Goal: Communication & Community: Participate in discussion

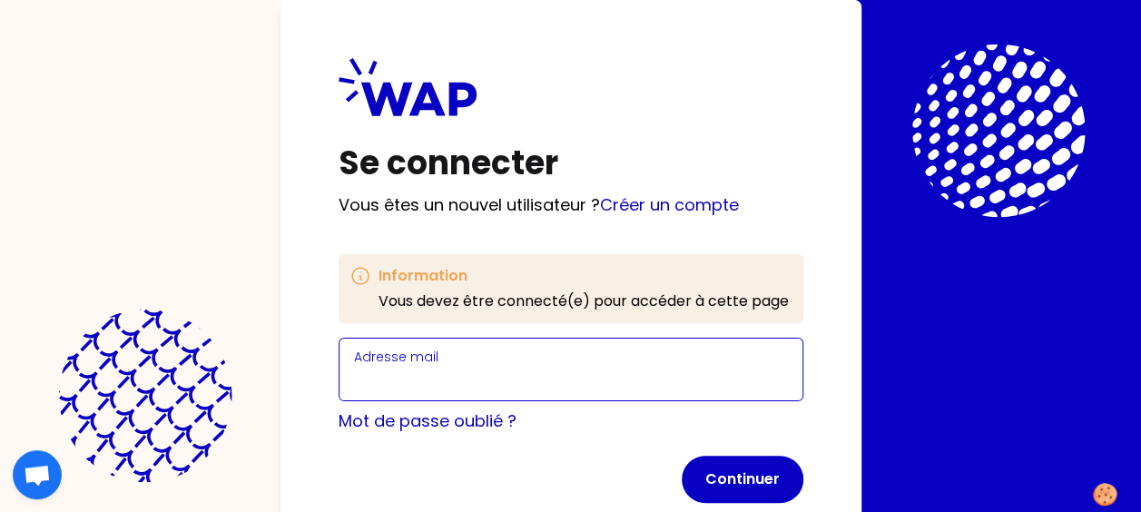
click at [501, 380] on input "Adresse mail" at bounding box center [571, 380] width 434 height 25
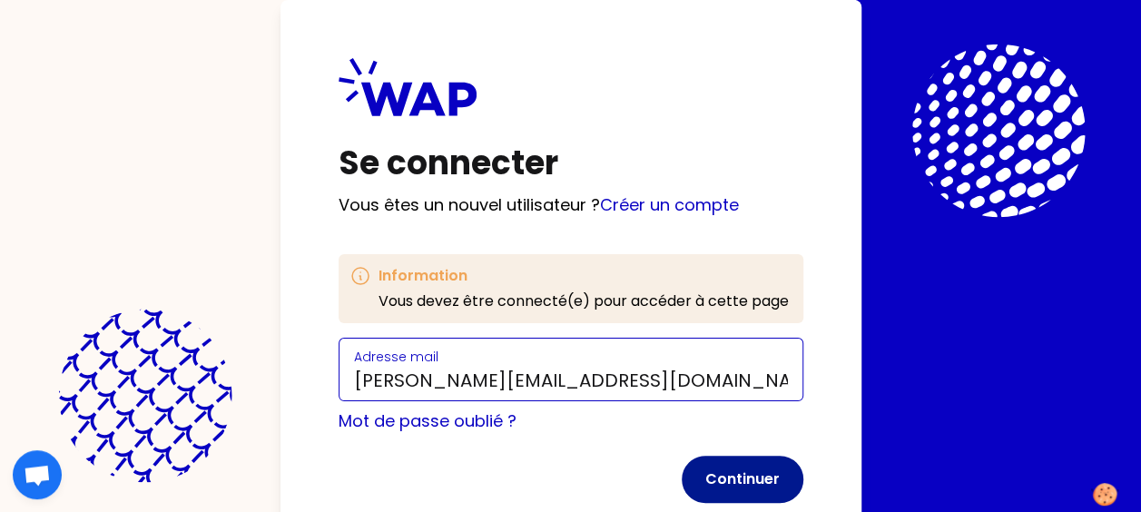
type input "[PERSON_NAME][EMAIL_ADDRESS][DOMAIN_NAME]"
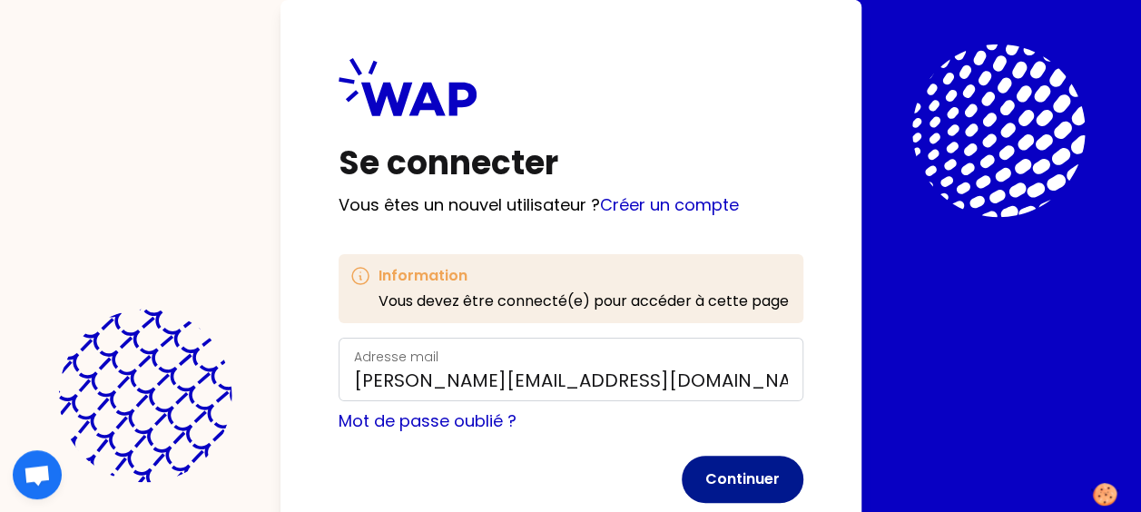
click at [779, 472] on button "Continuer" at bounding box center [743, 479] width 122 height 47
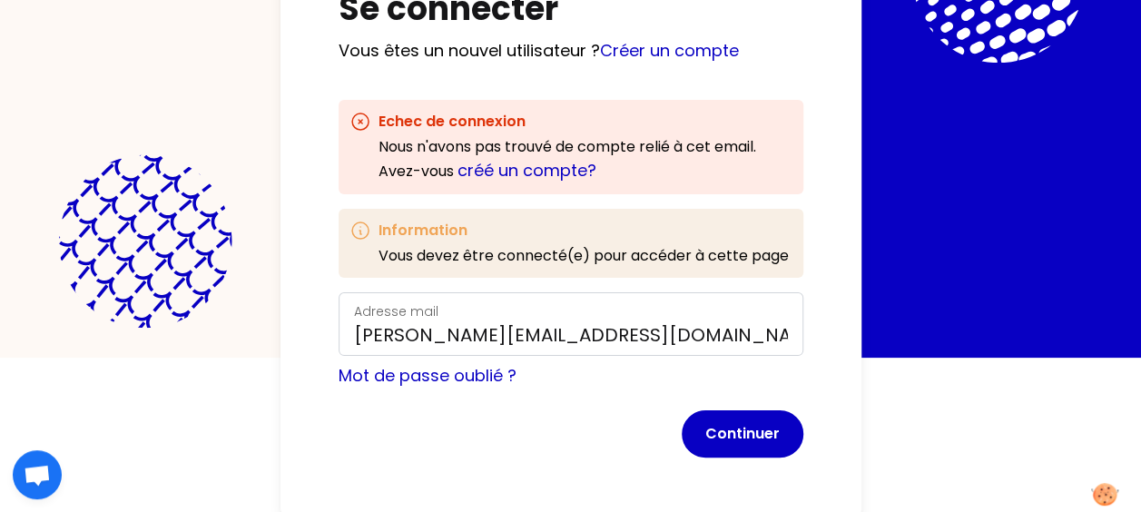
scroll to position [157, 0]
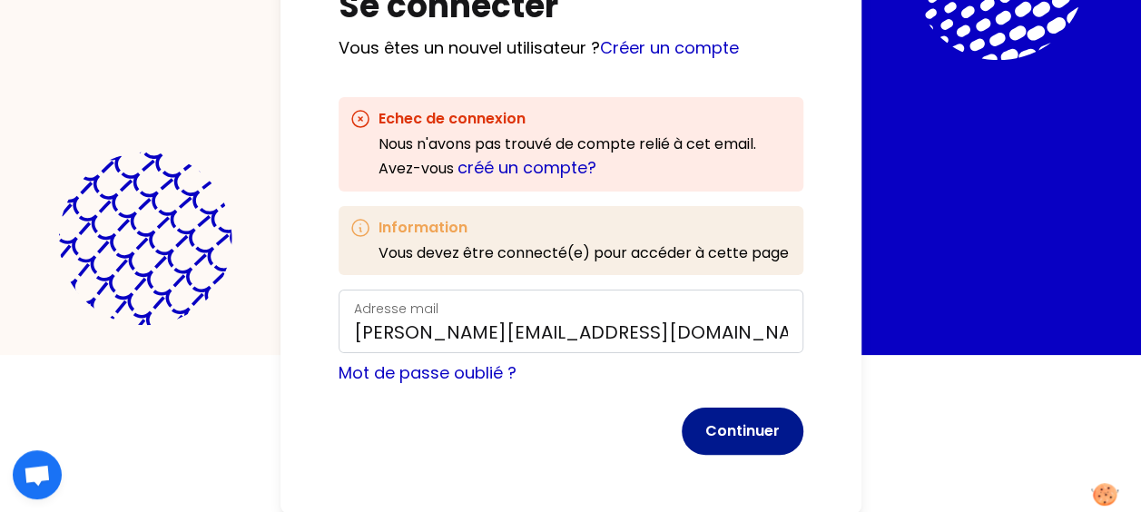
click at [737, 427] on button "Continuer" at bounding box center [743, 431] width 122 height 47
click at [751, 438] on button "Continuer" at bounding box center [743, 431] width 122 height 47
click at [534, 167] on link "créé un compte?" at bounding box center [527, 167] width 139 height 23
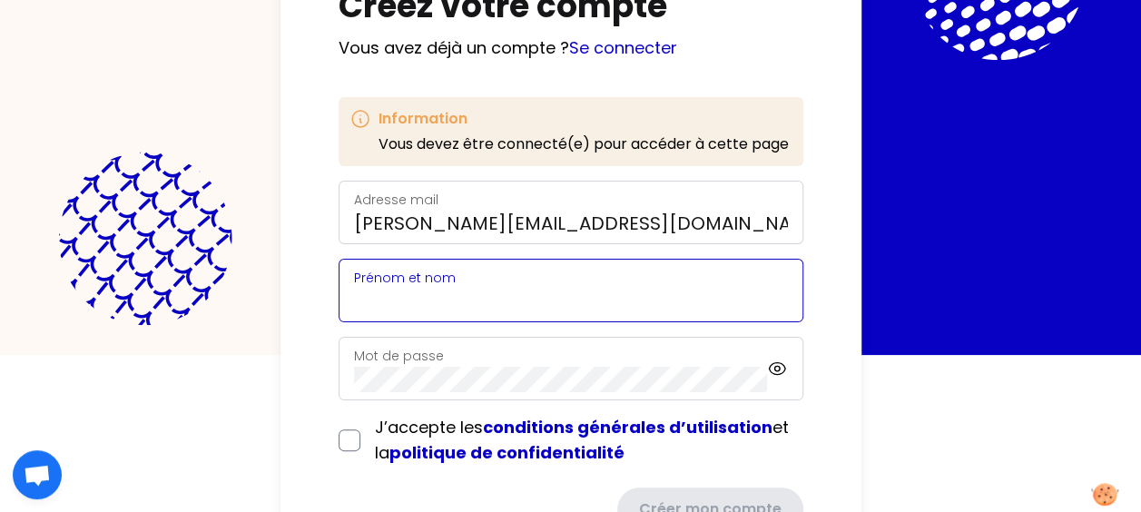
click at [498, 294] on input "Prénom et nom" at bounding box center [571, 301] width 434 height 25
click at [643, 301] on input "[PERSON_NAME]" at bounding box center [571, 301] width 434 height 25
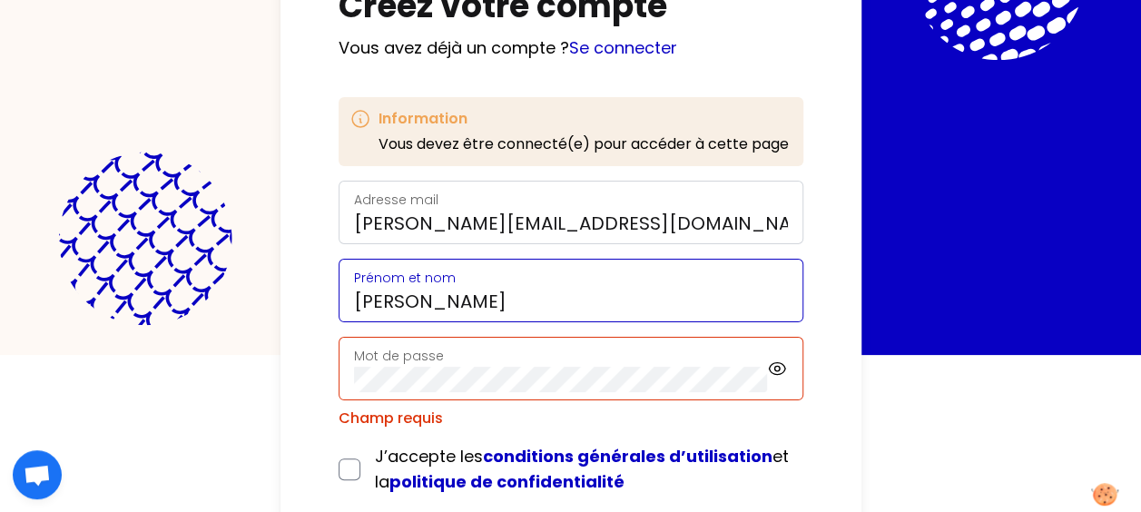
click at [356, 305] on input "[PERSON_NAME]" at bounding box center [571, 301] width 434 height 25
type input "[PERSON_NAME]"
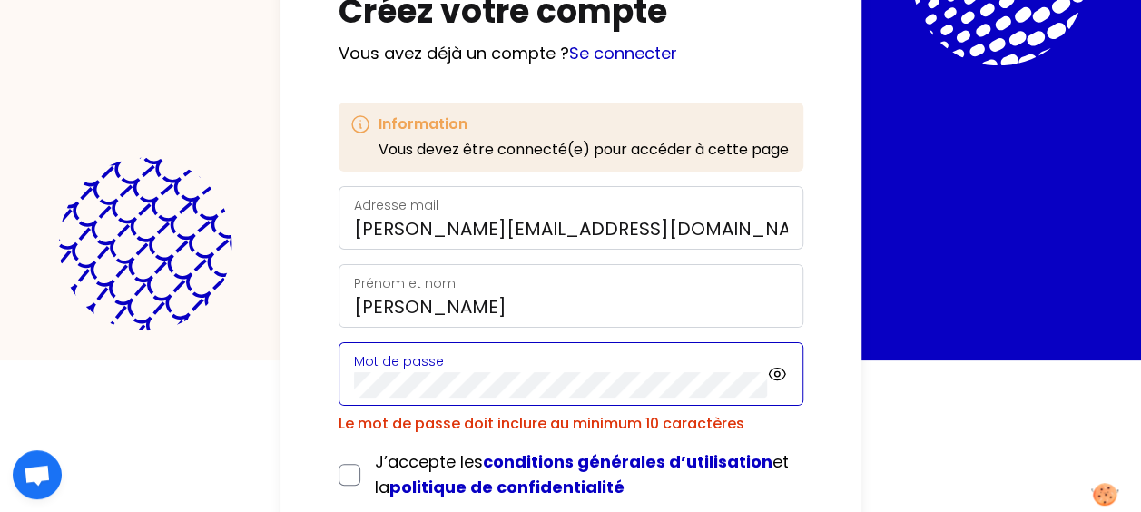
scroll to position [261, 0]
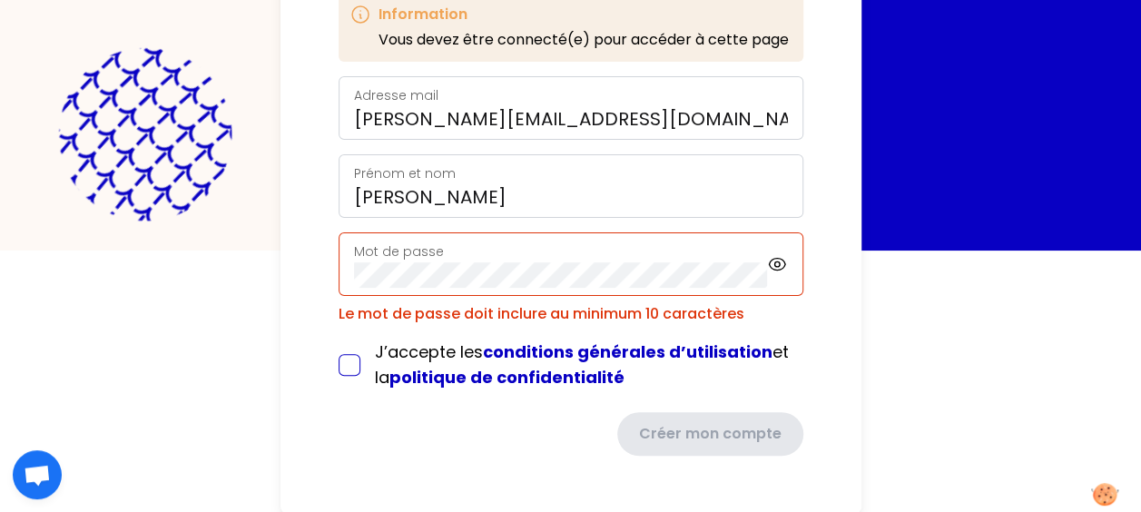
click at [342, 359] on input "checkbox" at bounding box center [350, 365] width 22 height 22
checkbox input "true"
click at [721, 387] on label "J’accepte les conditions générales d’utilisation et la politique de confidentia…" at bounding box center [589, 365] width 429 height 51
click at [779, 263] on icon at bounding box center [777, 263] width 5 height 5
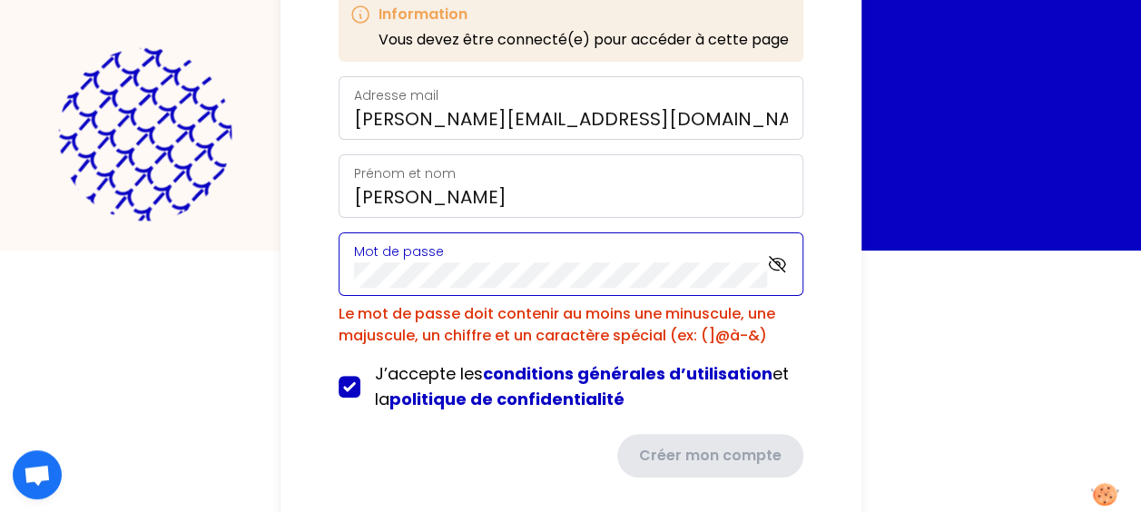
scroll to position [236, 0]
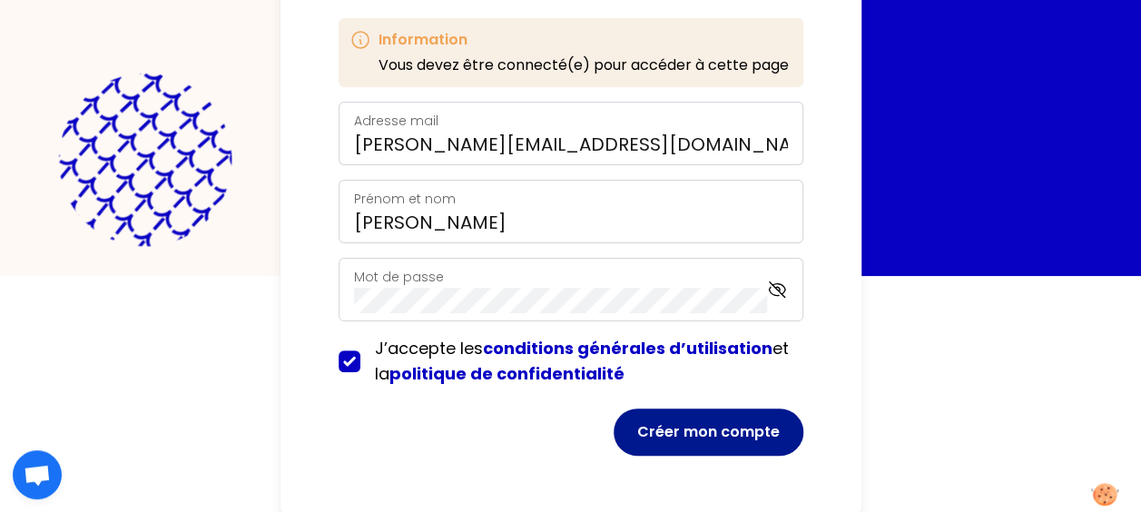
click at [730, 432] on button "Créer mon compte" at bounding box center [709, 432] width 190 height 47
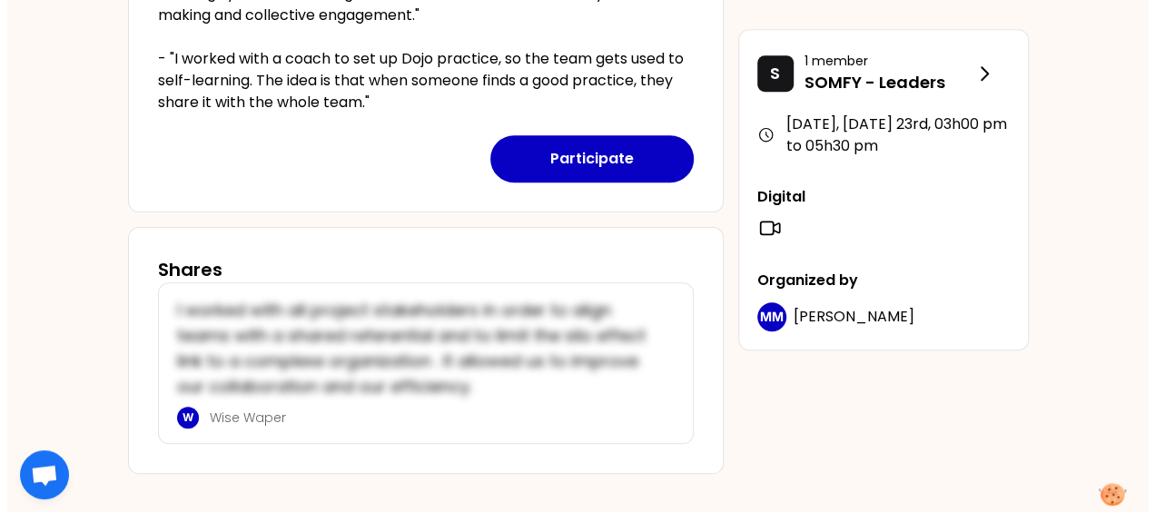
scroll to position [659, 0]
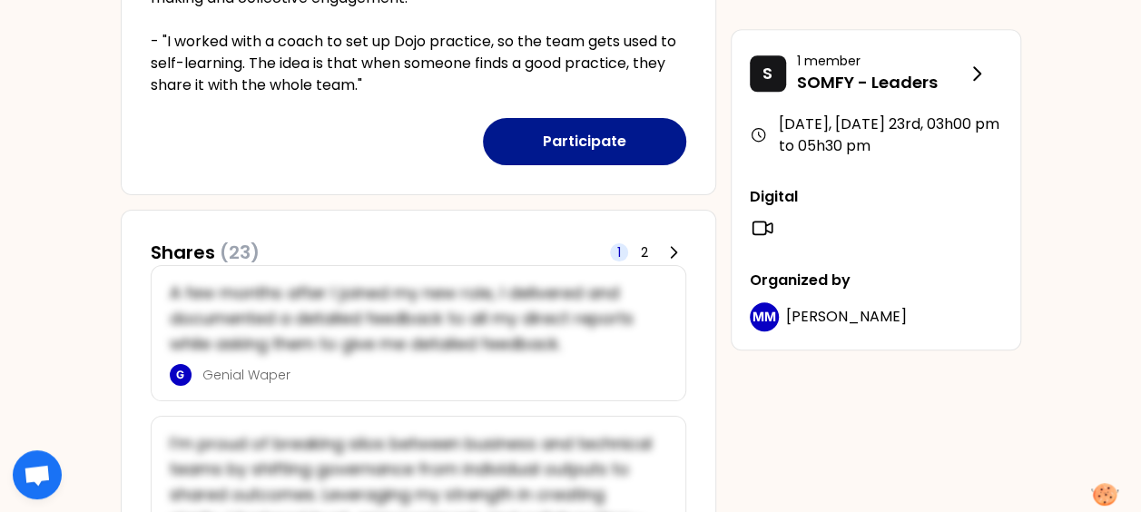
click at [623, 129] on button "Participate" at bounding box center [584, 141] width 203 height 47
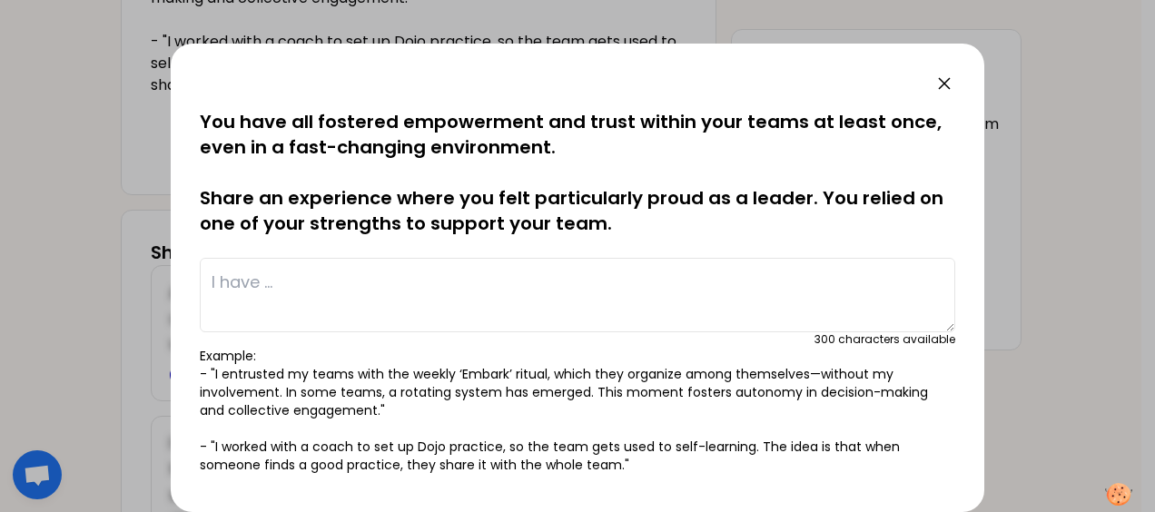
click at [399, 297] on textarea at bounding box center [577, 295] width 755 height 74
drag, startPoint x: 361, startPoint y: 282, endPoint x: 380, endPoint y: 325, distance: 46.7
click at [361, 283] on textarea "Development of an SME community" at bounding box center [577, 295] width 755 height 74
click at [512, 291] on textarea "Development of a SME community" at bounding box center [577, 295] width 755 height 74
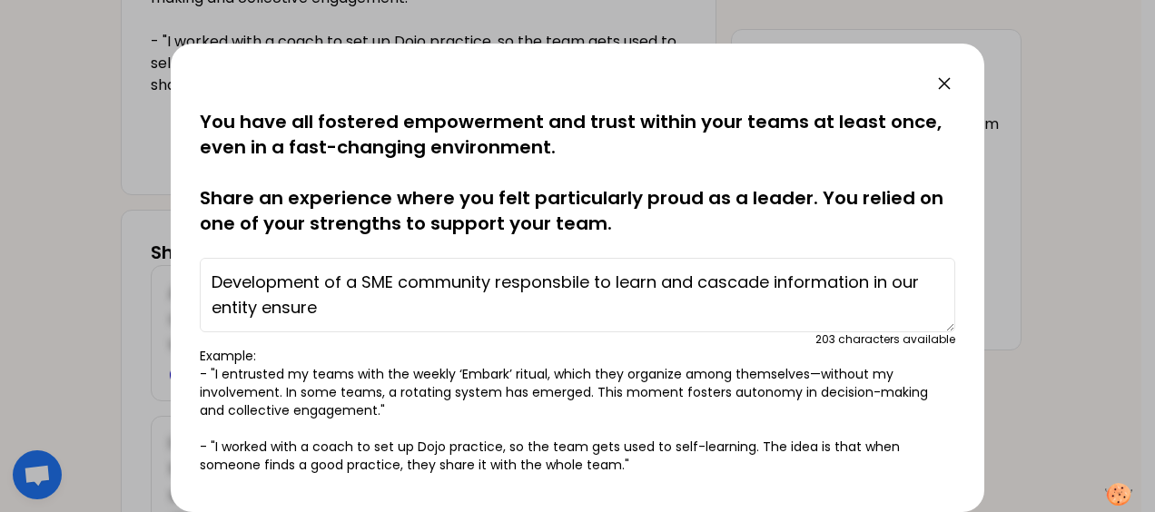
drag, startPoint x: 562, startPoint y: 274, endPoint x: 562, endPoint y: 291, distance: 16.3
click at [562, 275] on textarea "Development of a SME community responsbile to learn and cascade information in …" at bounding box center [577, 295] width 755 height 74
drag, startPoint x: 554, startPoint y: 285, endPoint x: 543, endPoint y: 312, distance: 29.3
click at [543, 312] on textarea "Development of a SME community responsible to learn and cascade information in …" at bounding box center [577, 295] width 755 height 74
click at [378, 278] on textarea "Development of a SME community responsible to learn and cascade information in …" at bounding box center [577, 295] width 755 height 74
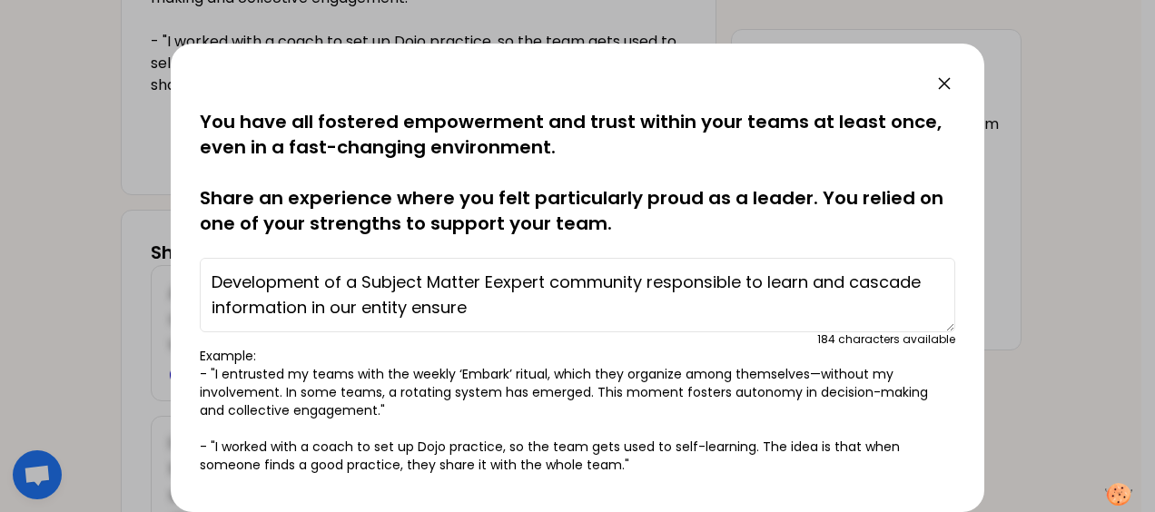
drag, startPoint x: 501, startPoint y: 275, endPoint x: 494, endPoint y: 323, distance: 48.7
click at [501, 277] on textarea "Development of a Subject Matter Eexpert community responsible to learn and casc…" at bounding box center [577, 295] width 755 height 74
click at [685, 284] on textarea "Development of a Subject Matter Expert community responsible to learn and casca…" at bounding box center [577, 295] width 755 height 74
drag, startPoint x: 412, startPoint y: 309, endPoint x: 463, endPoint y: 308, distance: 50.9
click at [463, 308] on textarea "Development of a Subject Matter Expert community responsible to learn and casca…" at bounding box center [577, 295] width 755 height 74
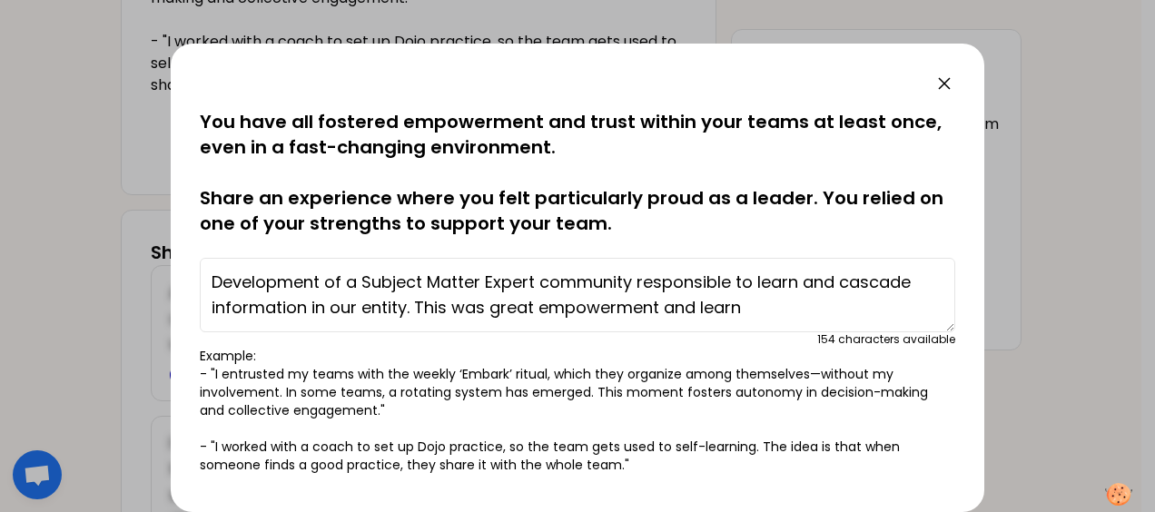
drag, startPoint x: 407, startPoint y: 309, endPoint x: 412, endPoint y: 323, distance: 15.5
click at [407, 310] on textarea "Development of a Subject Matter Expert community responsible to learn and casca…" at bounding box center [577, 295] width 755 height 74
click at [663, 311] on textarea "Development of a Subject Matter Expert community responsible to learn and casca…" at bounding box center [577, 295] width 755 height 74
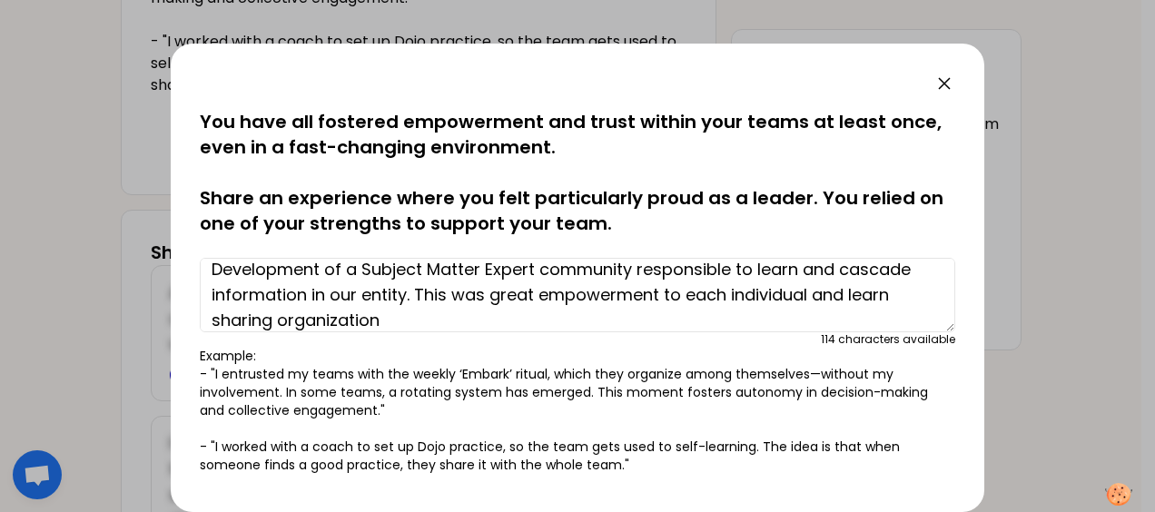
click at [848, 299] on textarea "Development of a Subject Matter Expert community responsible to learn and casca…" at bounding box center [577, 295] width 755 height 74
click at [427, 320] on textarea "Development of a Subject Matter Expert community responsible to learn and casca…" at bounding box center [577, 295] width 755 height 74
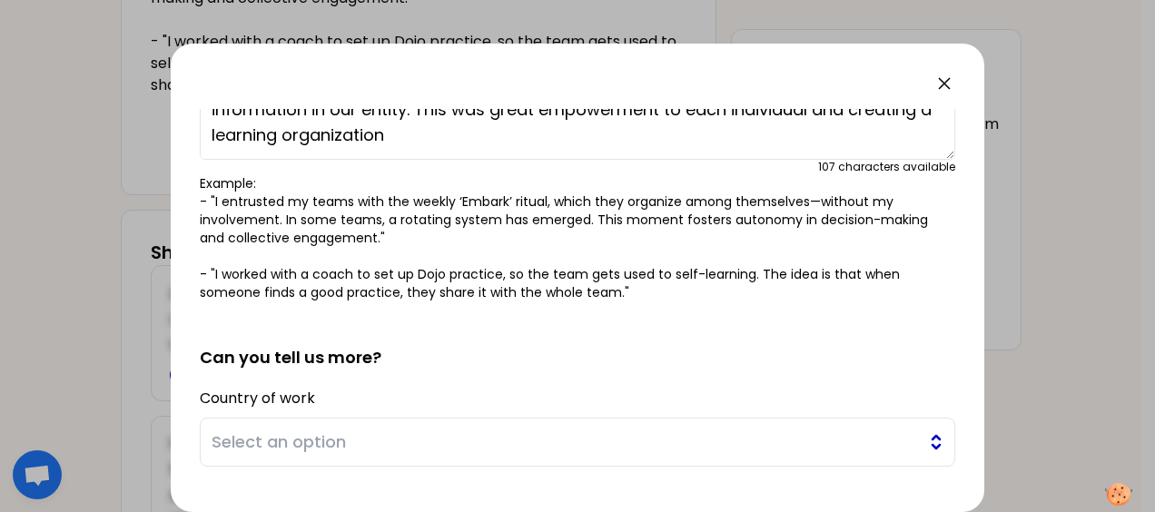
scroll to position [272, 0]
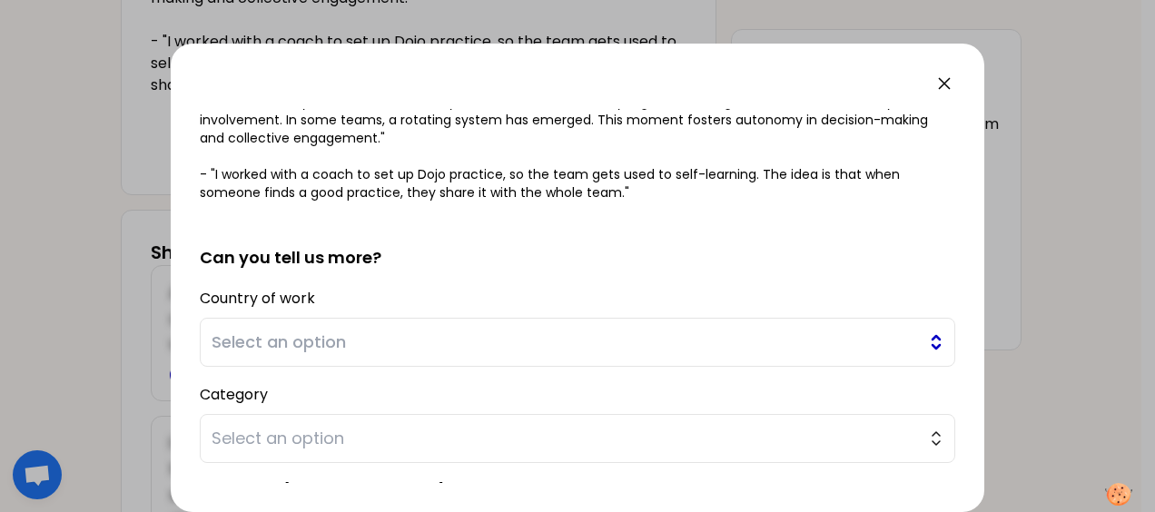
type textarea "Development of a Subject Matter Expert community responsible to learn and casca…"
click at [463, 342] on span "Select an option" at bounding box center [565, 342] width 706 height 25
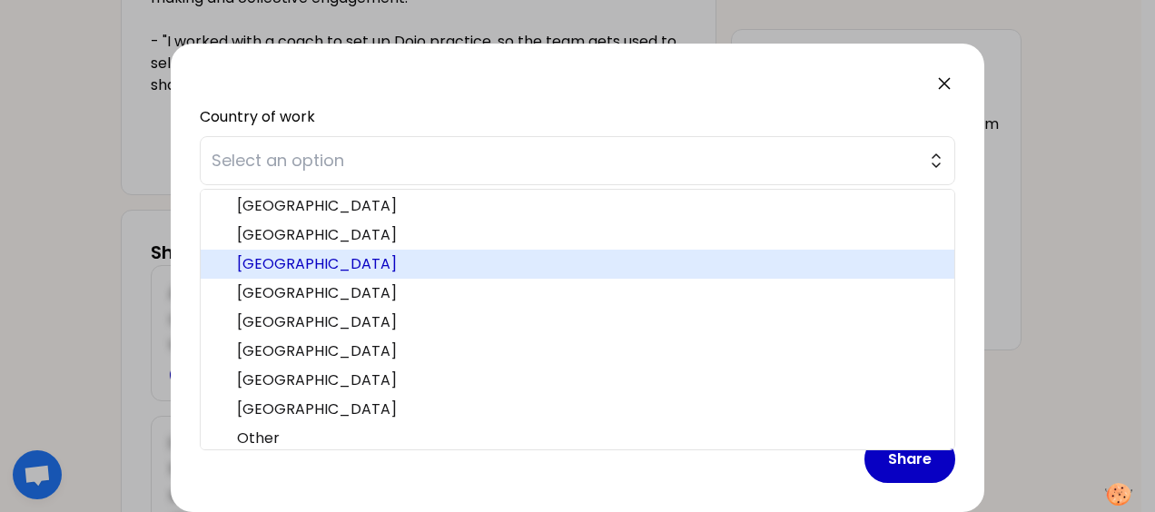
scroll to position [560, 0]
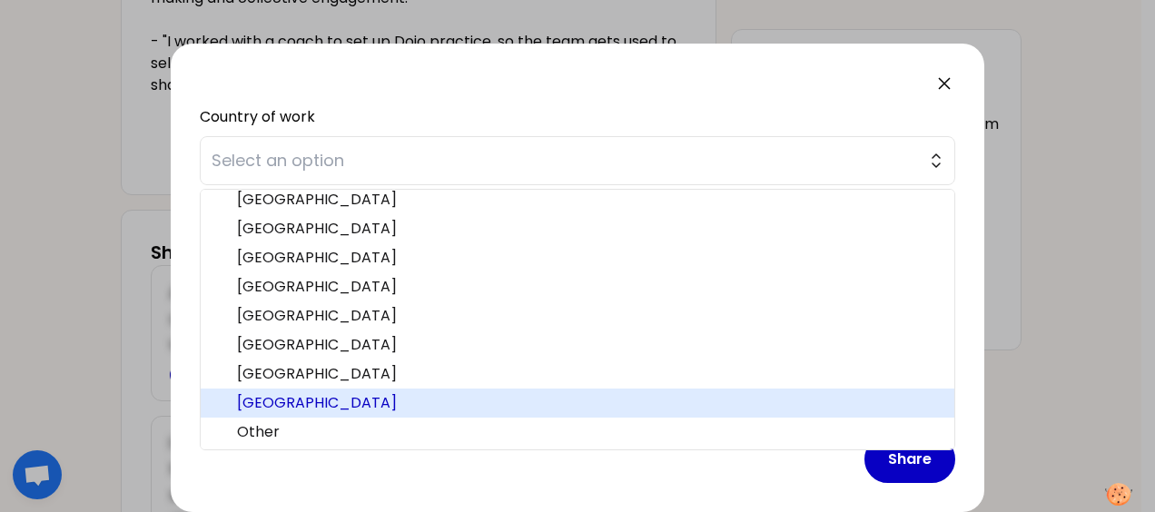
click at [403, 392] on span "[GEOGRAPHIC_DATA]" at bounding box center [588, 403] width 703 height 22
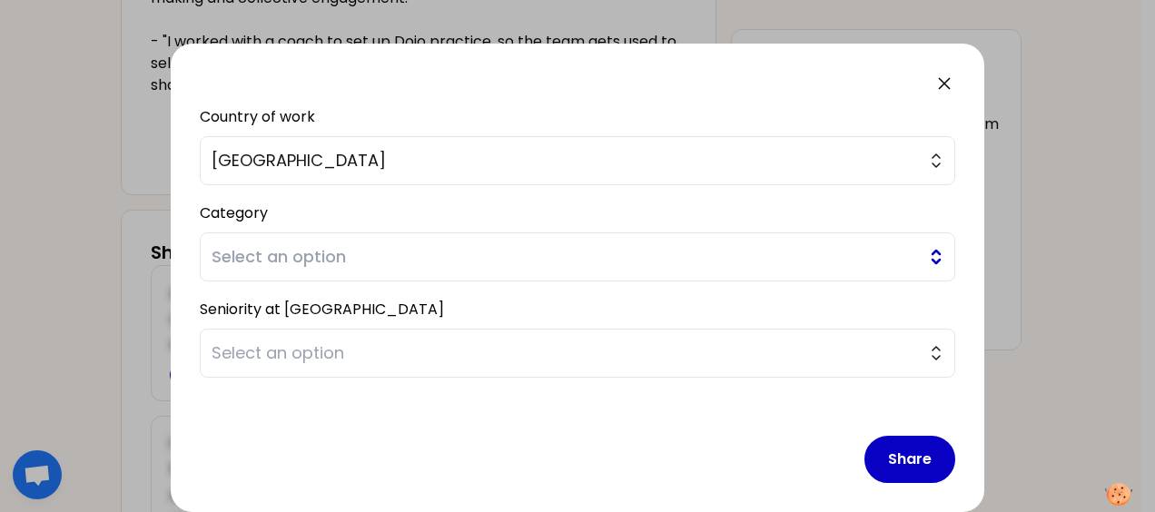
click at [426, 254] on span "Select an option" at bounding box center [565, 256] width 706 height 25
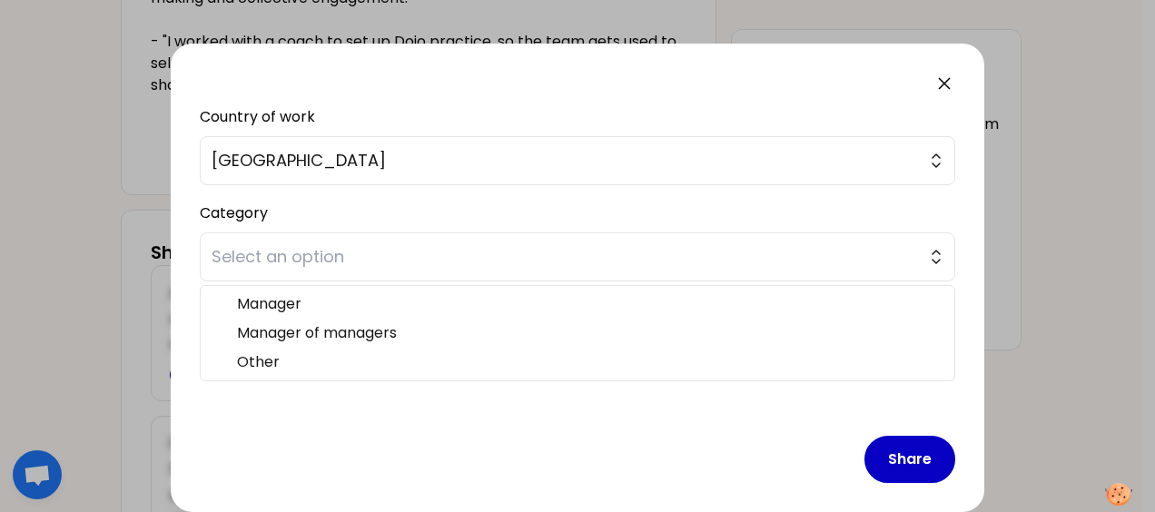
click at [487, 96] on div "saved You have all fostered empowerment and trust within your teams at least on…" at bounding box center [578, 278] width 814 height 469
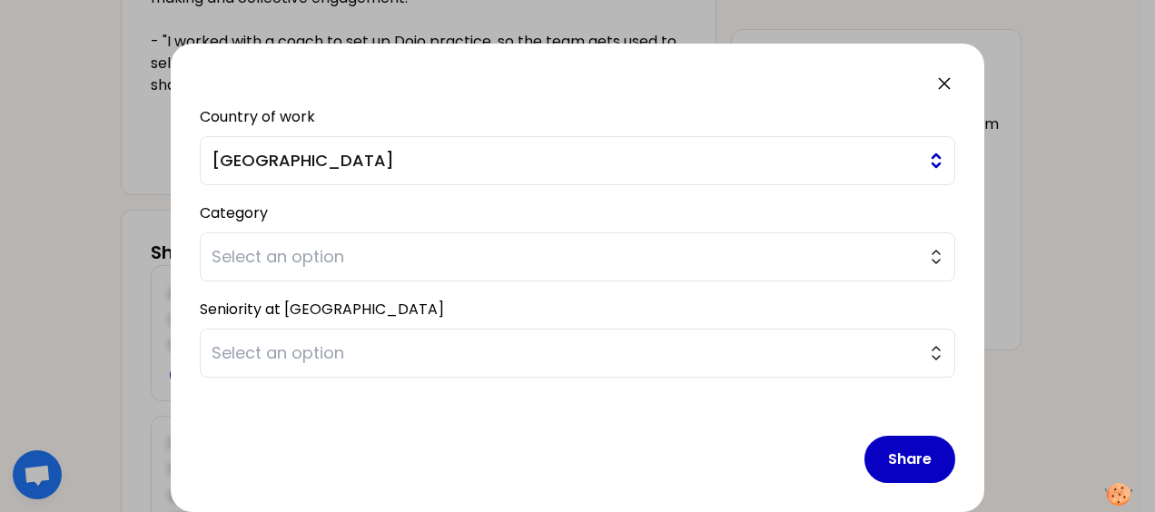
click at [479, 161] on span "[GEOGRAPHIC_DATA]" at bounding box center [565, 160] width 706 height 25
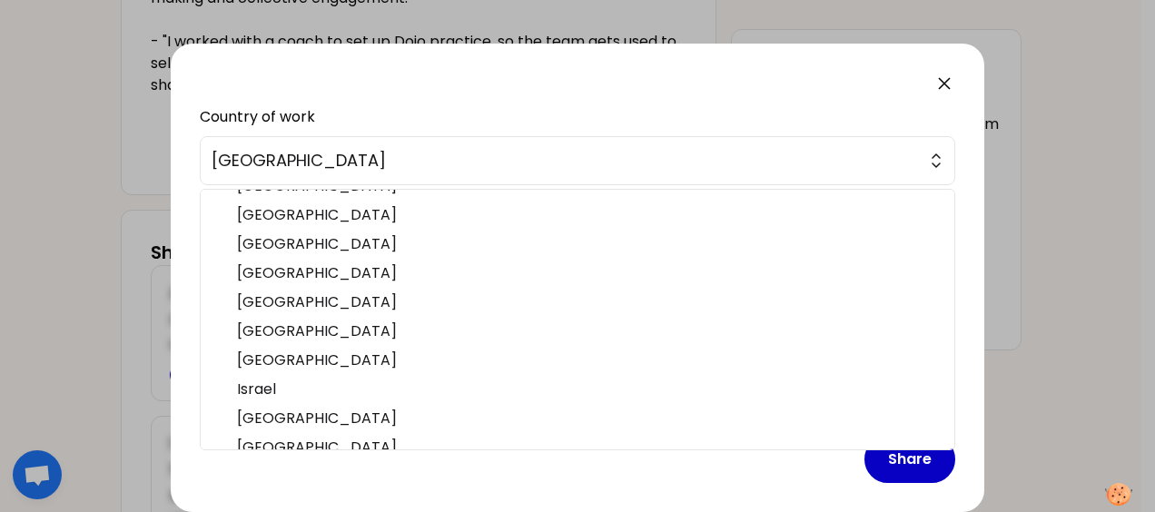
scroll to position [164, 0]
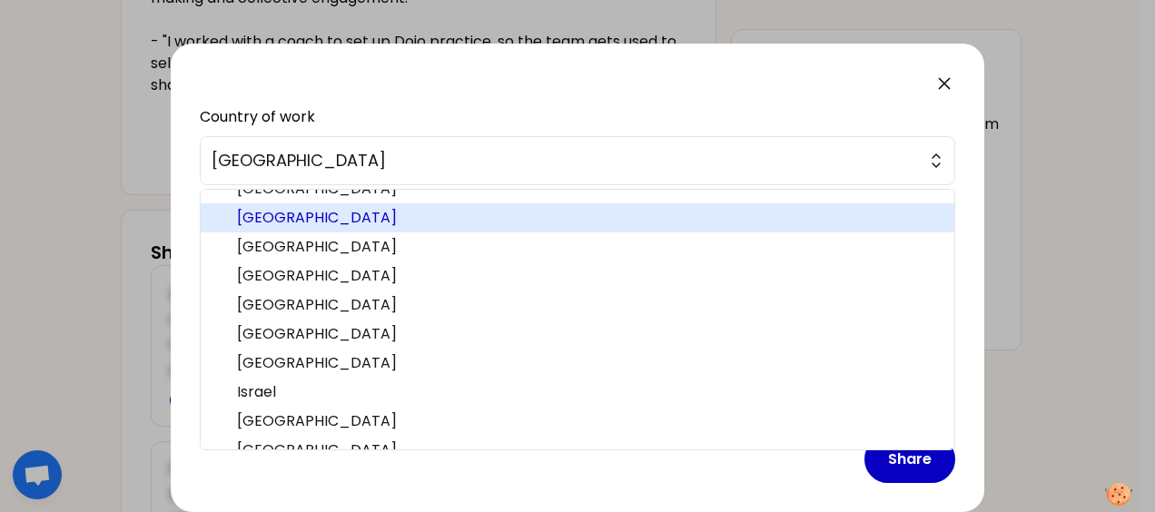
click at [377, 209] on span "[GEOGRAPHIC_DATA]" at bounding box center [588, 218] width 703 height 22
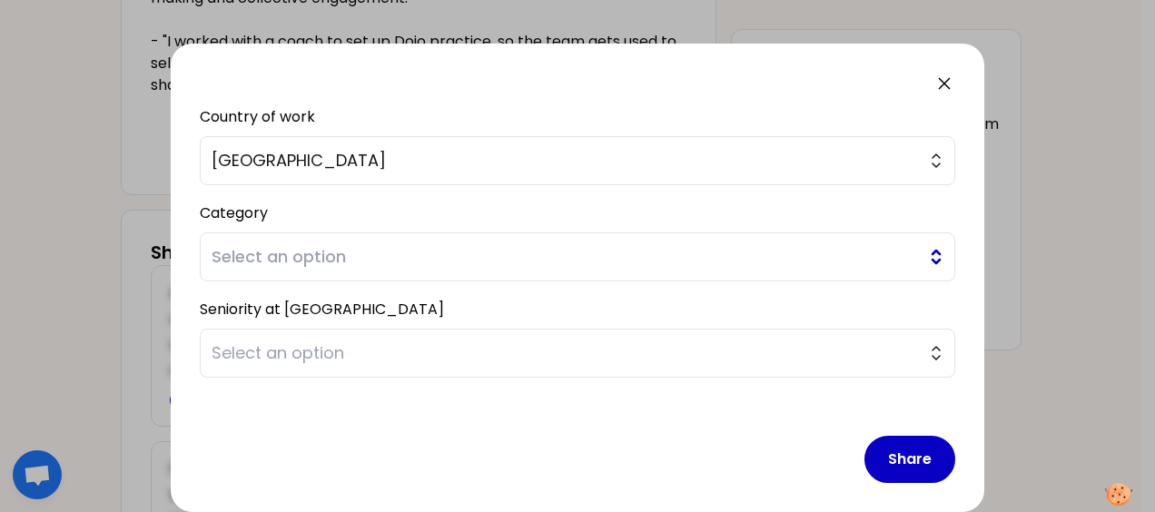
click at [380, 249] on span "Select an option" at bounding box center [565, 256] width 706 height 25
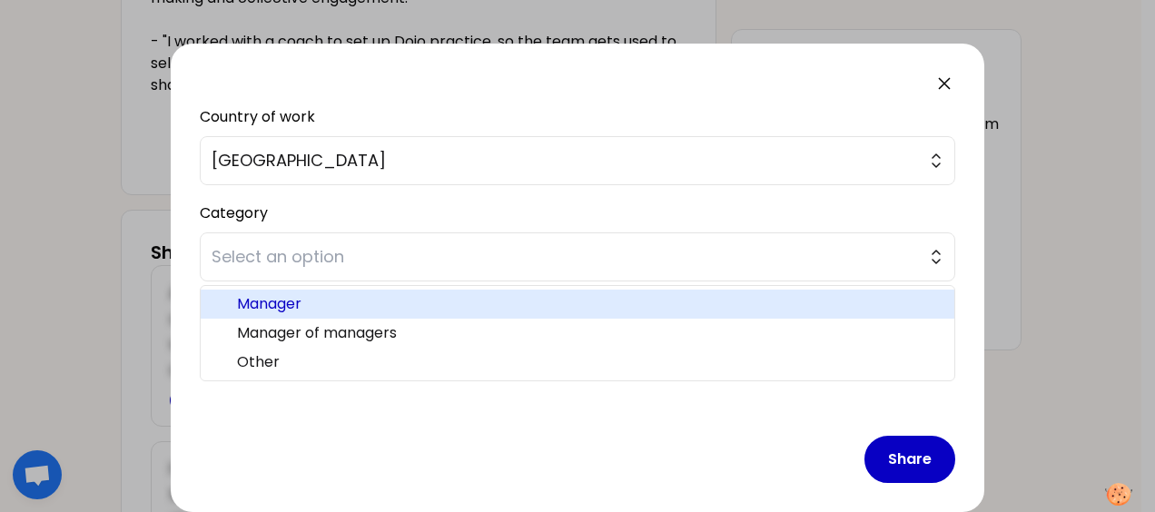
click at [350, 298] on span "Manager" at bounding box center [588, 304] width 703 height 22
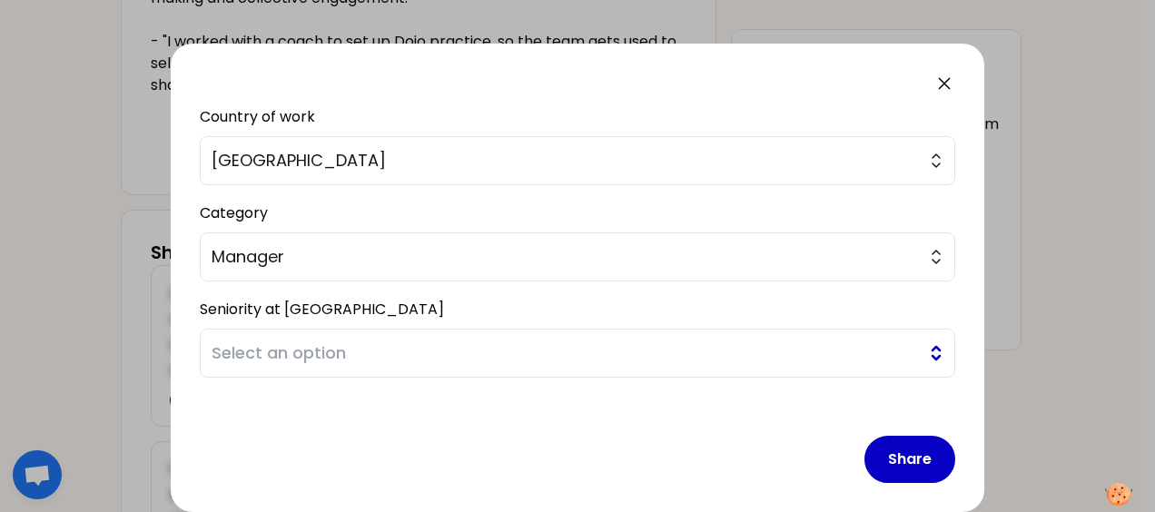
click at [367, 349] on span "Select an option" at bounding box center [565, 352] width 706 height 25
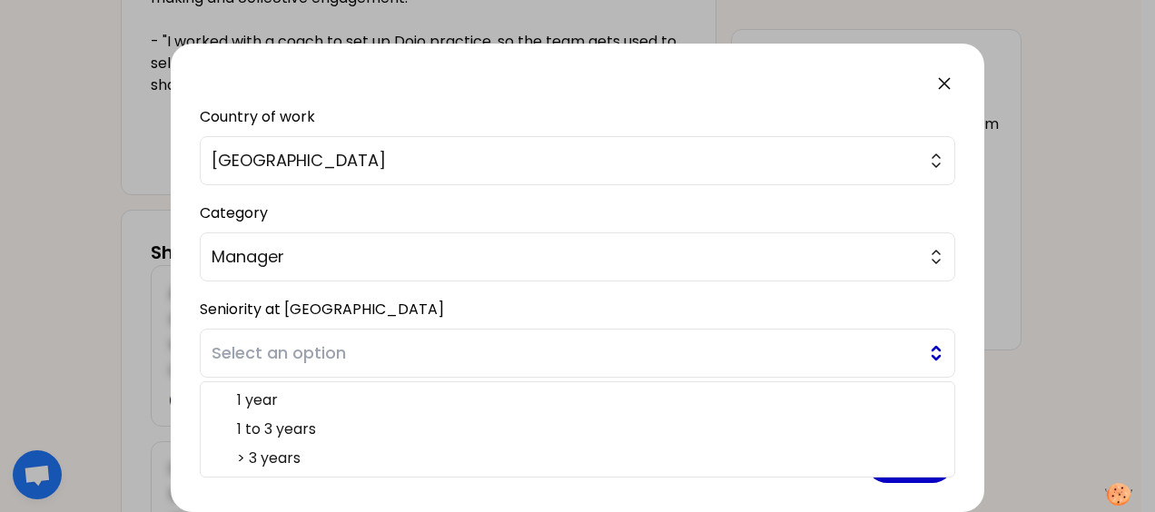
scroll to position [466, 0]
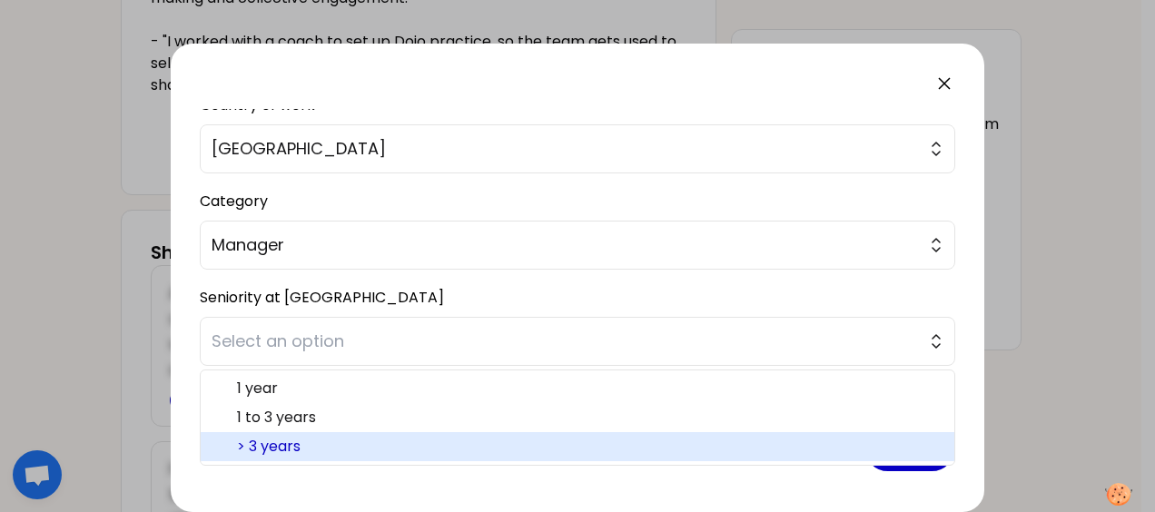
click at [347, 436] on span "> 3 years" at bounding box center [588, 447] width 703 height 22
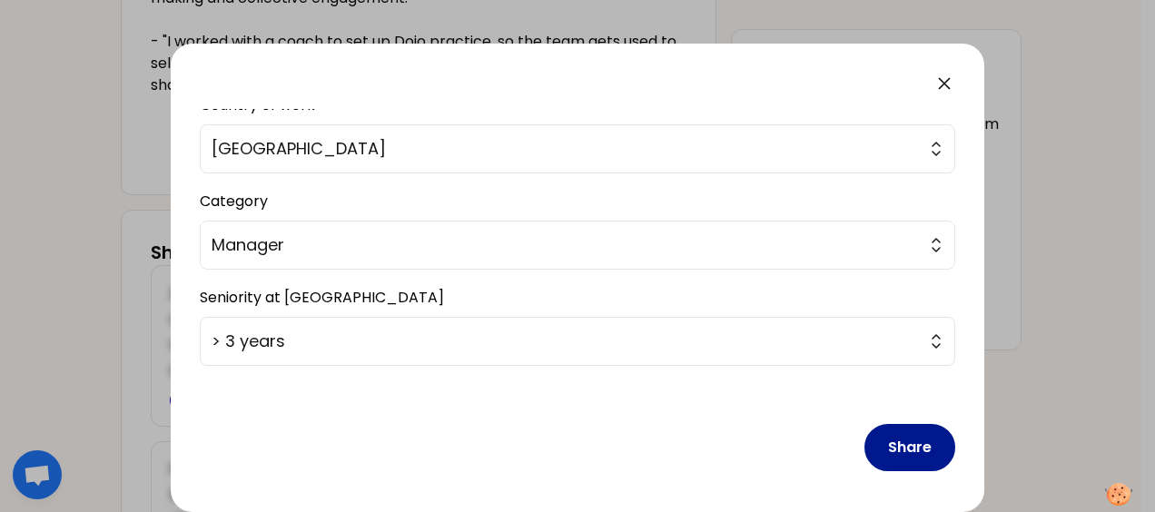
click at [891, 446] on button "Share" at bounding box center [909, 447] width 91 height 47
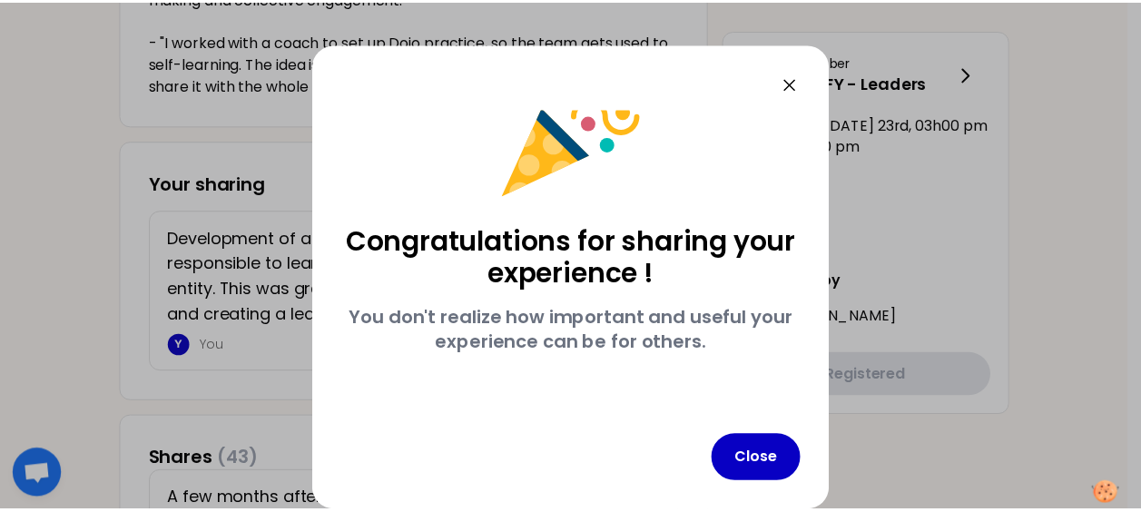
scroll to position [58, 0]
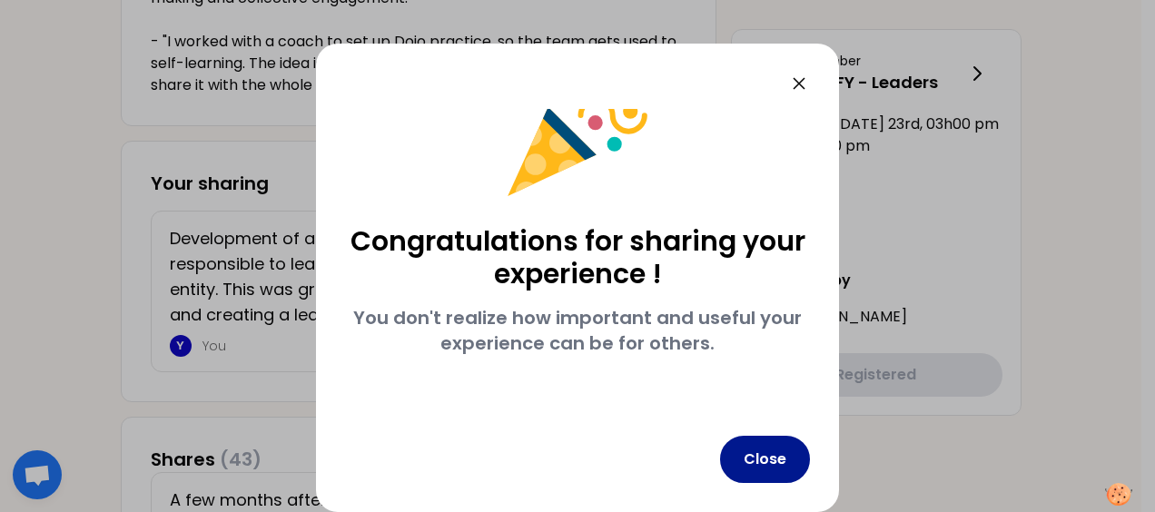
click at [765, 449] on button "Close" at bounding box center [765, 459] width 90 height 47
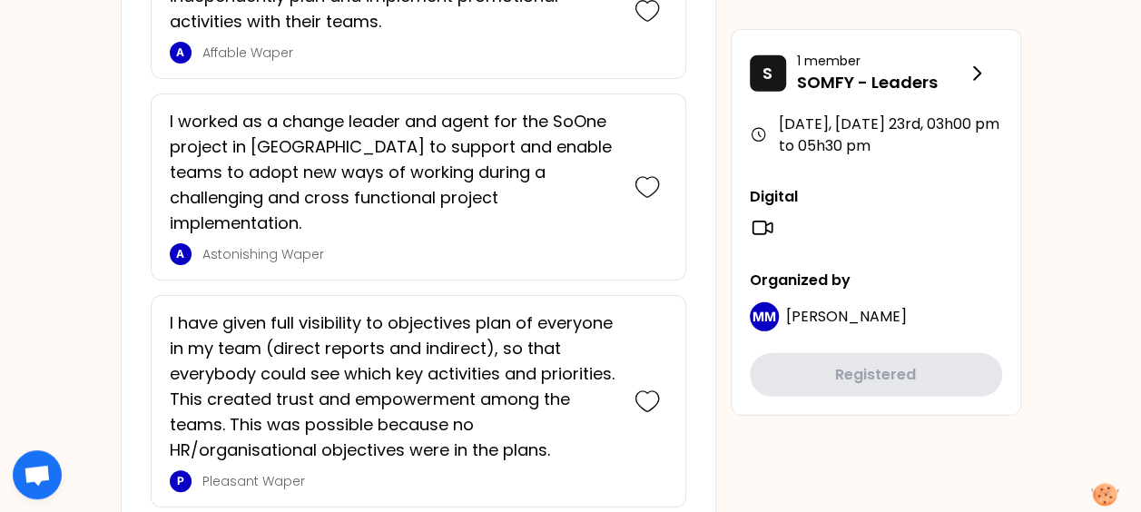
scroll to position [2224, 0]
